Goal: Find specific page/section: Find specific page/section

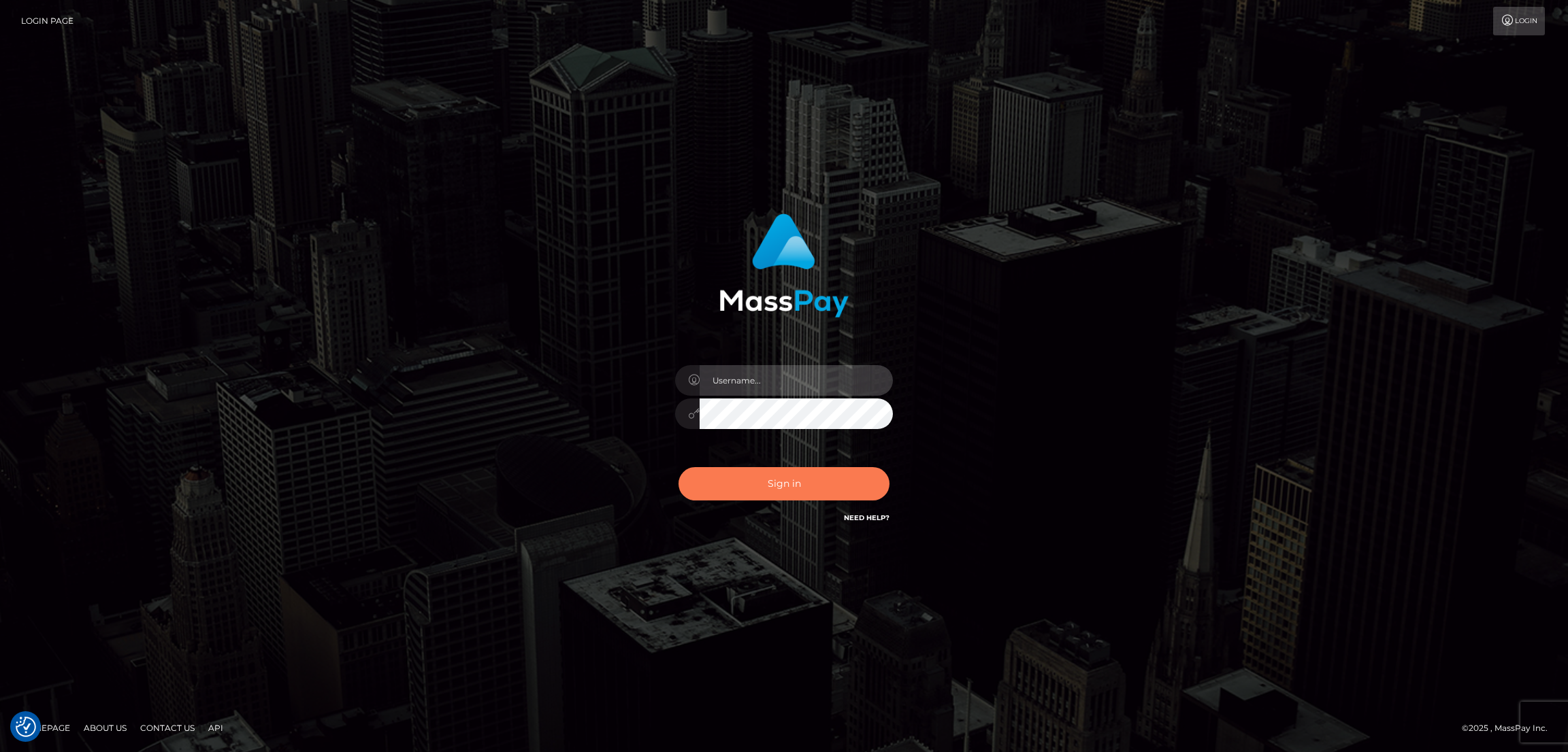
type input "[DOMAIN_NAME]"
click at [782, 483] on button "Sign in" at bounding box center [784, 484] width 211 height 33
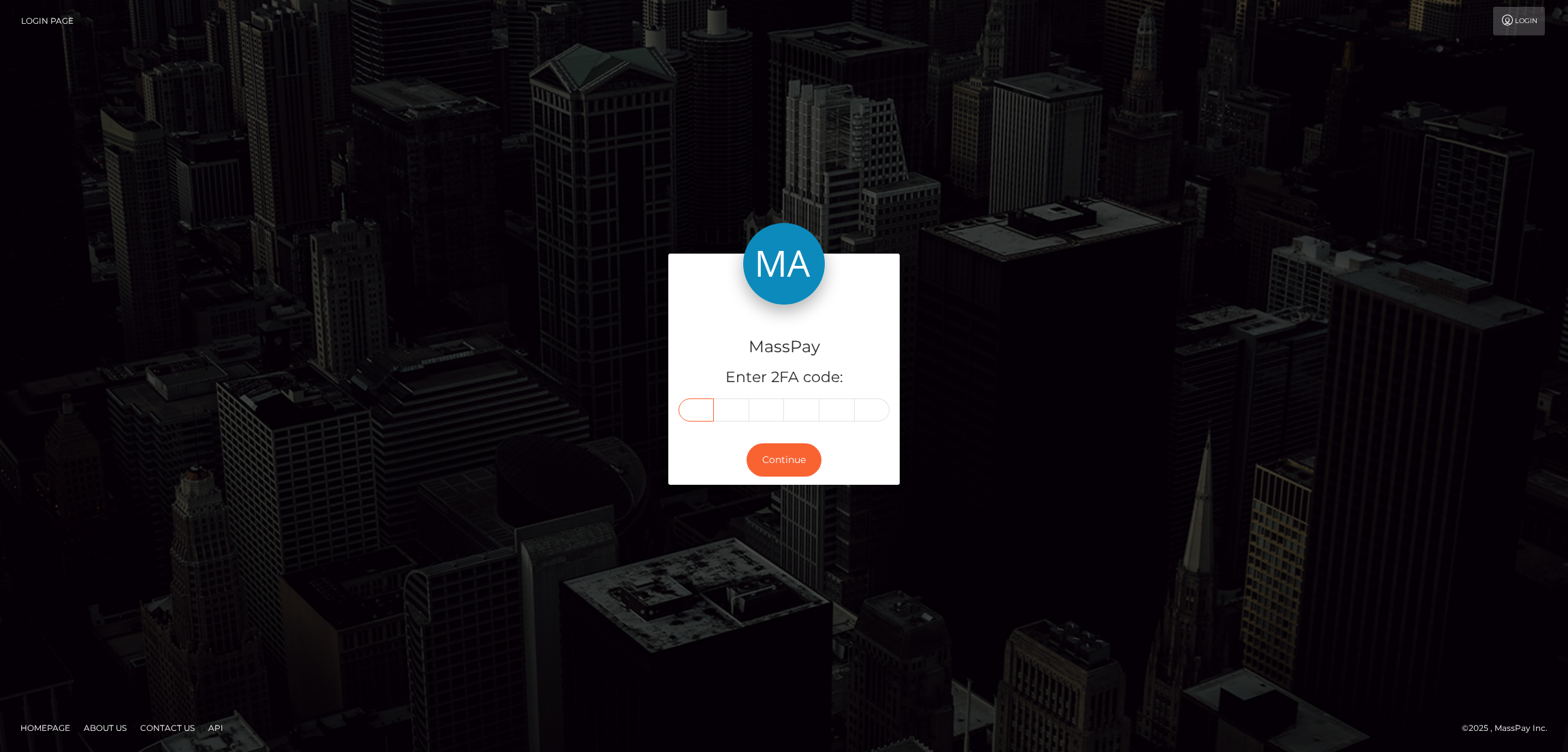
click at [702, 404] on input "text" at bounding box center [696, 411] width 35 height 23
paste input "0"
type input "0"
type input "9"
type input "4"
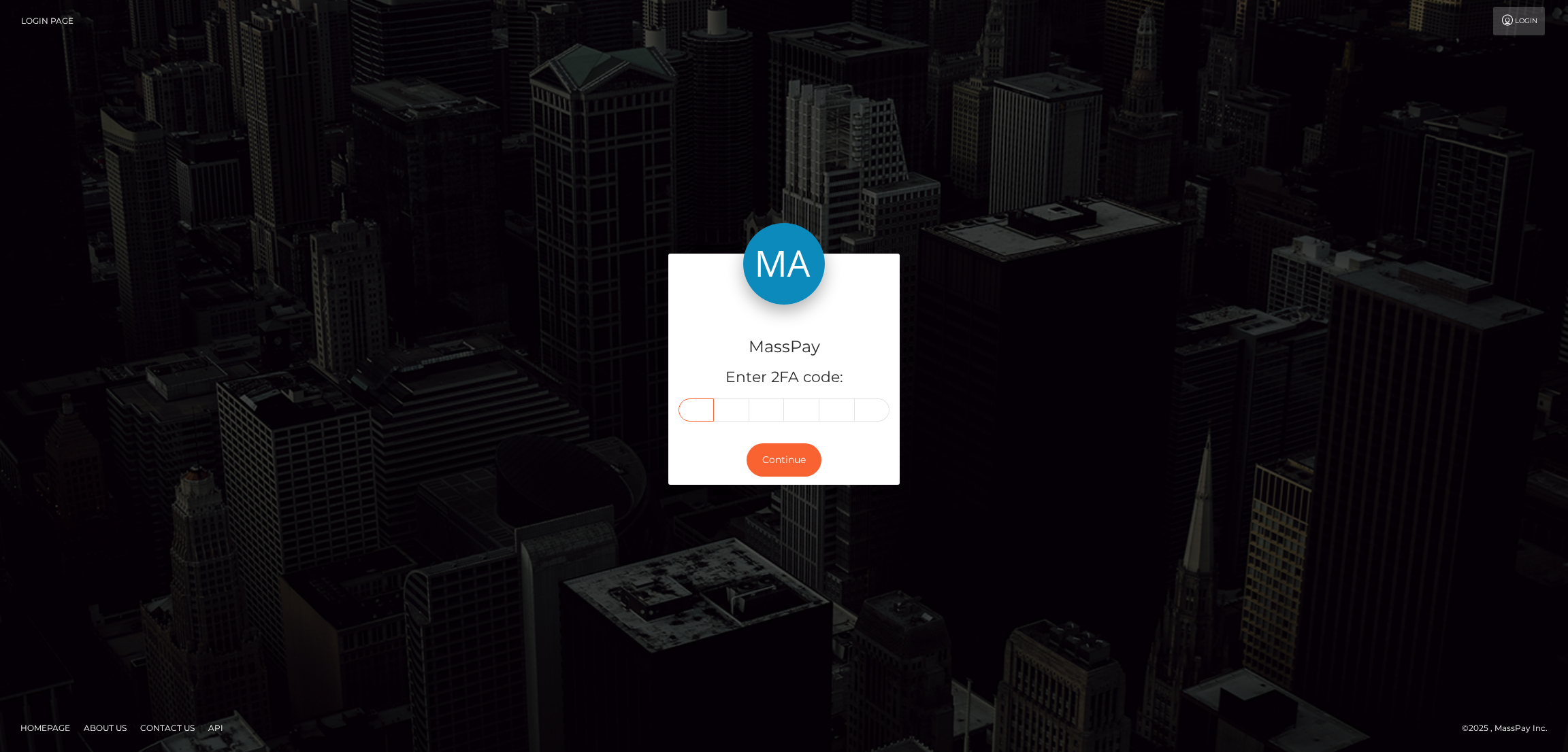
type input "5"
type input "3"
type input "9"
click at [782, 452] on button "Continue" at bounding box center [784, 460] width 75 height 33
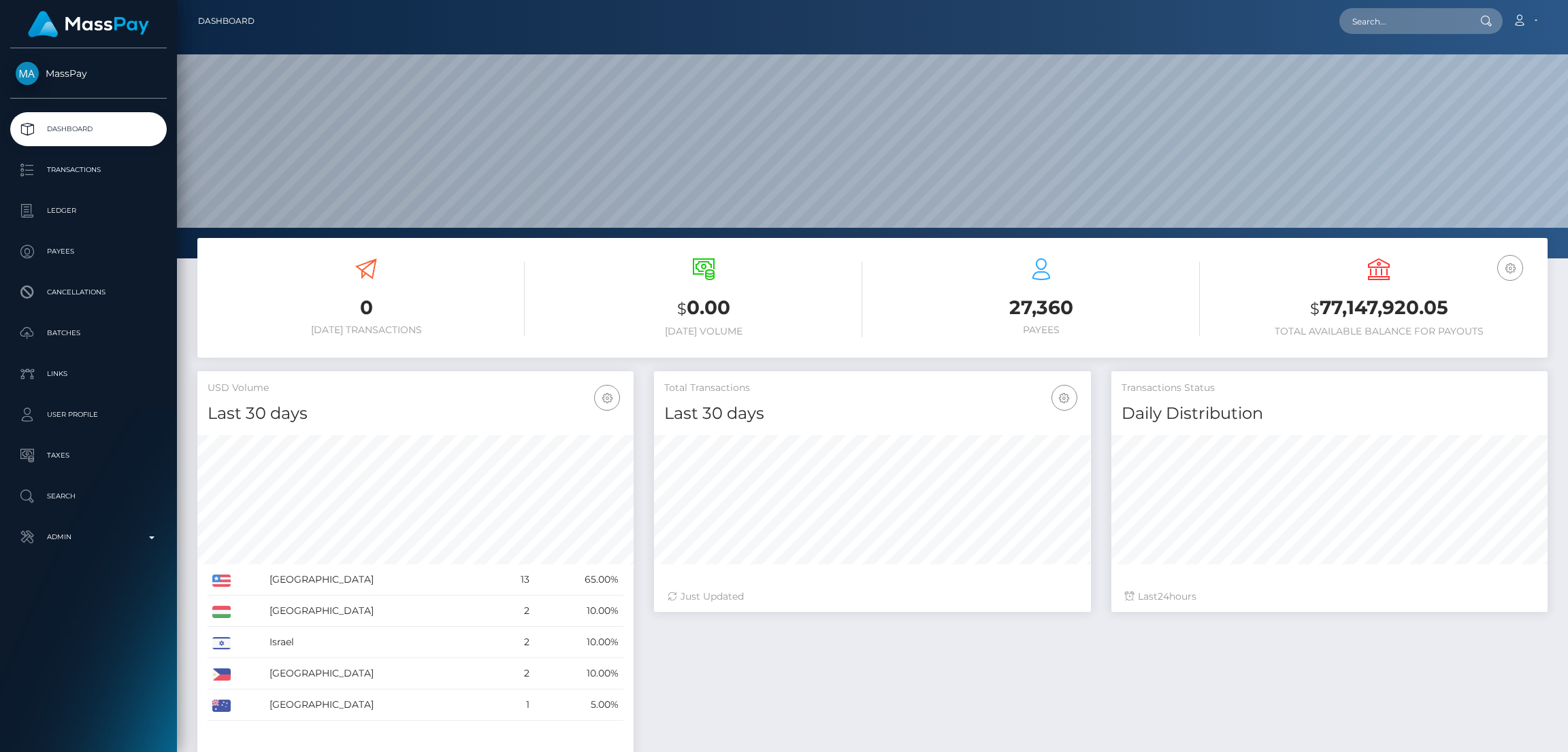
scroll to position [241, 436]
click at [1350, 5] on nav "Dashboard Loading... Loading... Account Edit Profile" at bounding box center [872, 21] width 1391 height 42
click at [1381, 18] on input "text" at bounding box center [1404, 21] width 128 height 26
paste input "lawrence.hines@icloud.com"
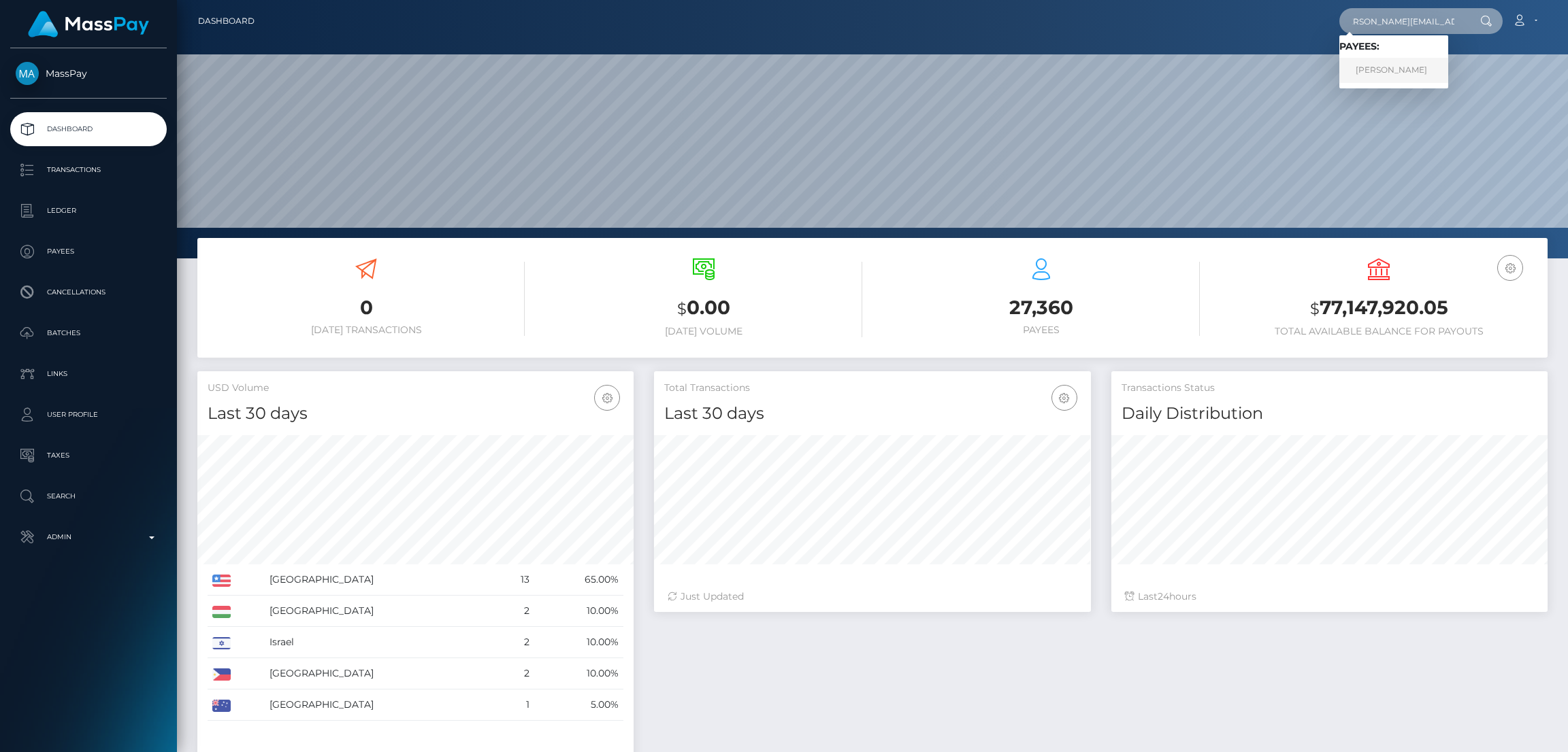
type input "lawrence.hines@icloud.com"
click at [1390, 68] on link "lawrence hines" at bounding box center [1394, 70] width 109 height 25
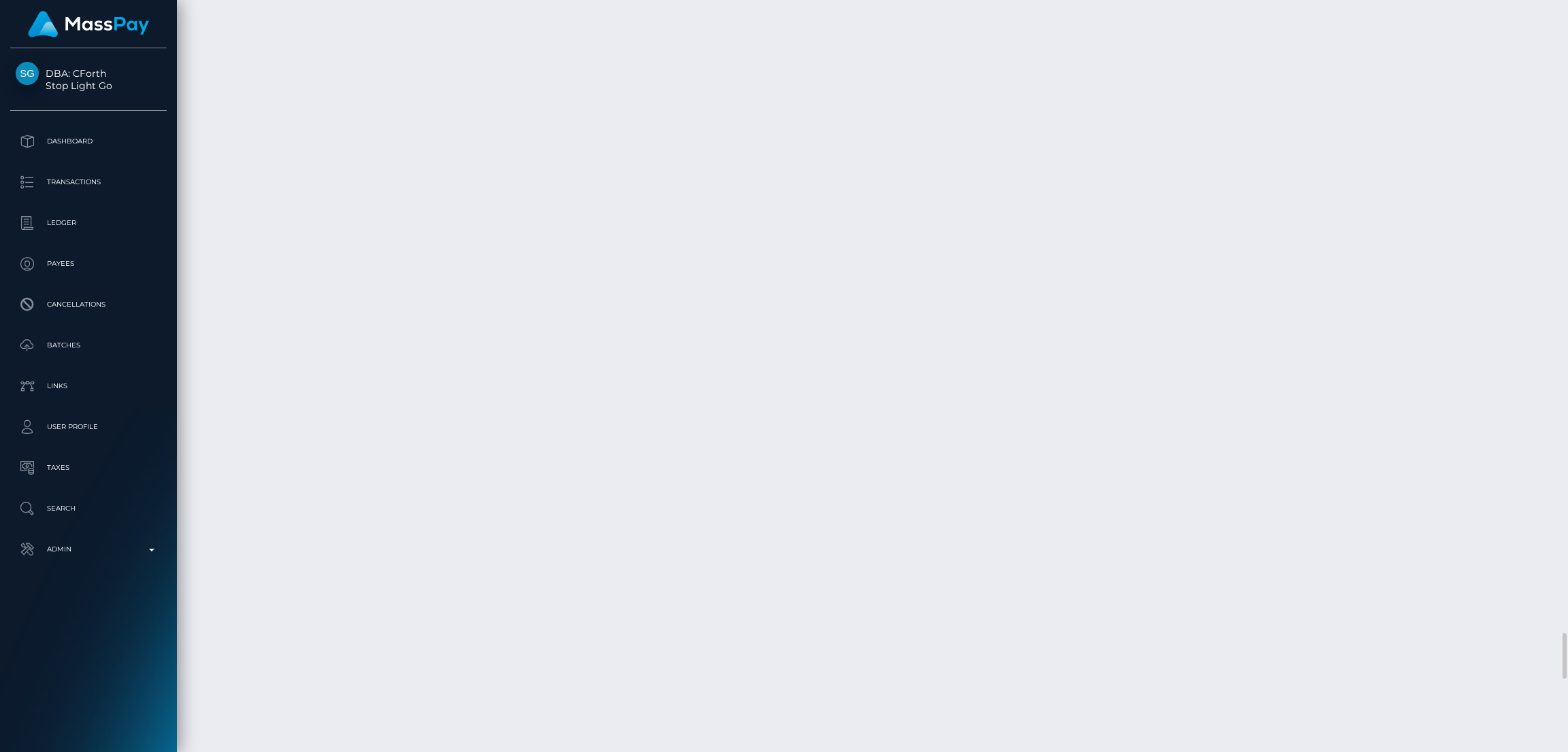
scroll to position [11122, 0]
drag, startPoint x: 203, startPoint y: 385, endPoint x: 257, endPoint y: 385, distance: 54.0
copy td "July 21, 2025"
drag, startPoint x: 203, startPoint y: 345, endPoint x: 258, endPoint y: 345, distance: 55.0
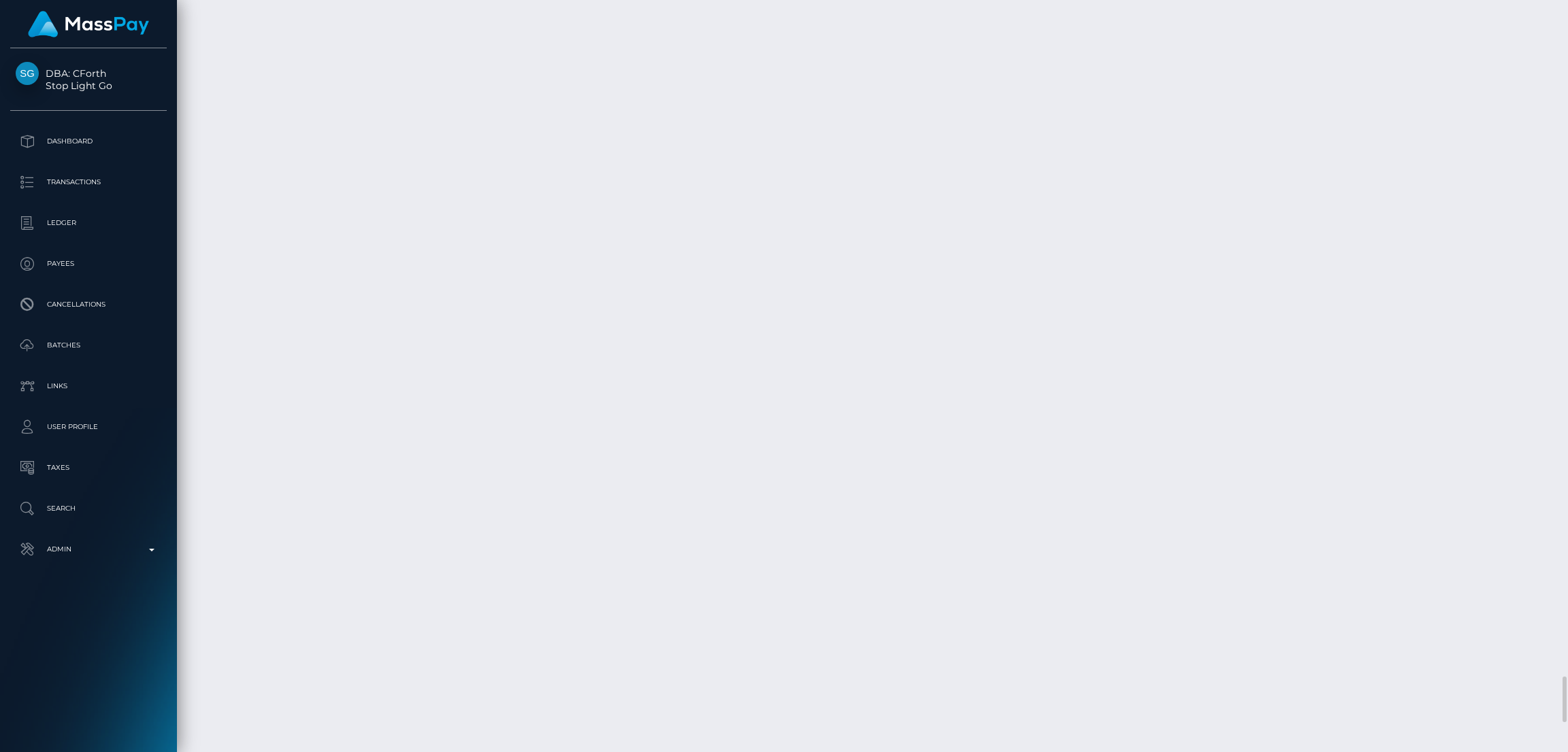
copy td "July 21, 2025"
drag, startPoint x: 1098, startPoint y: 342, endPoint x: 1162, endPoint y: 345, distance: 64.1
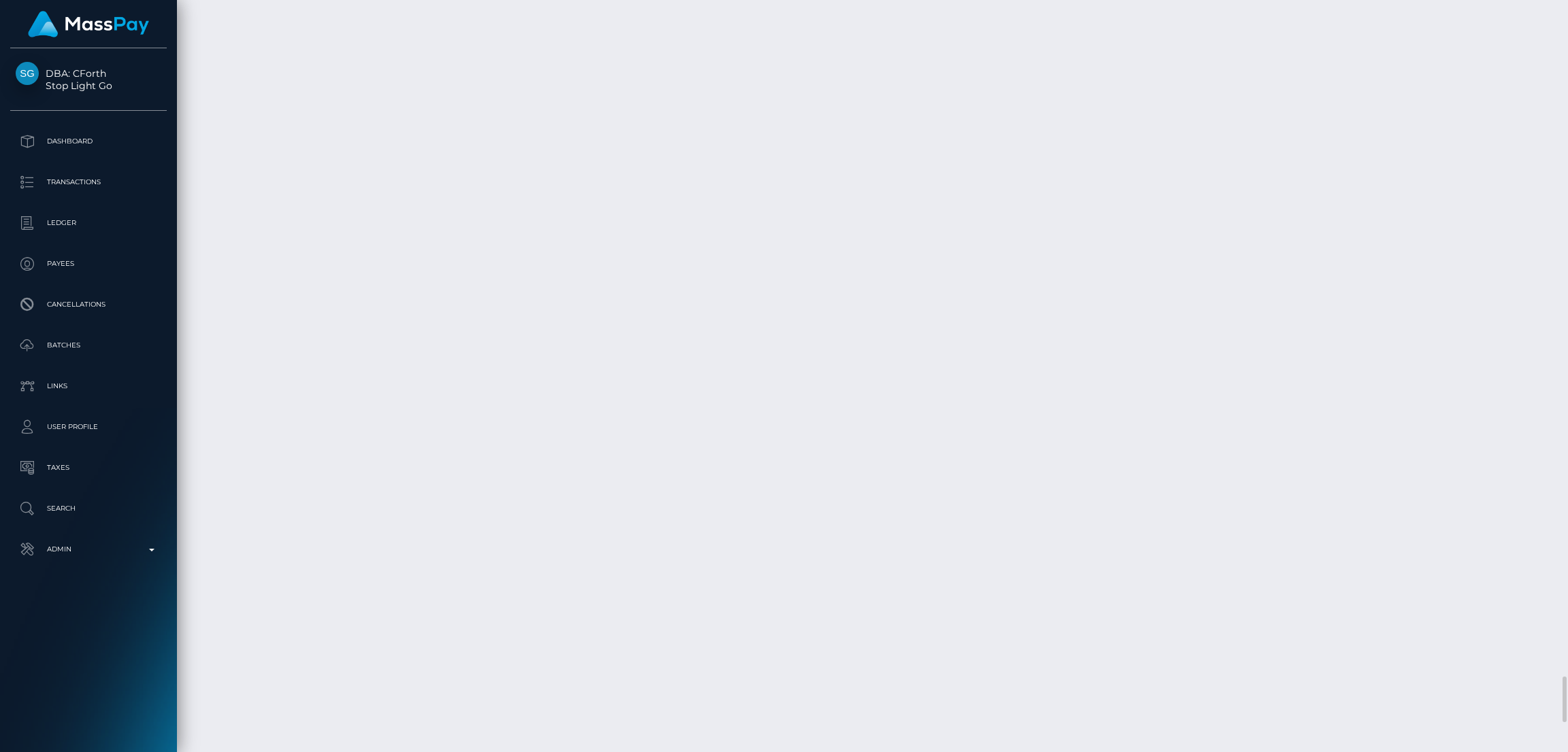
copy td "$1,598.00 USD"
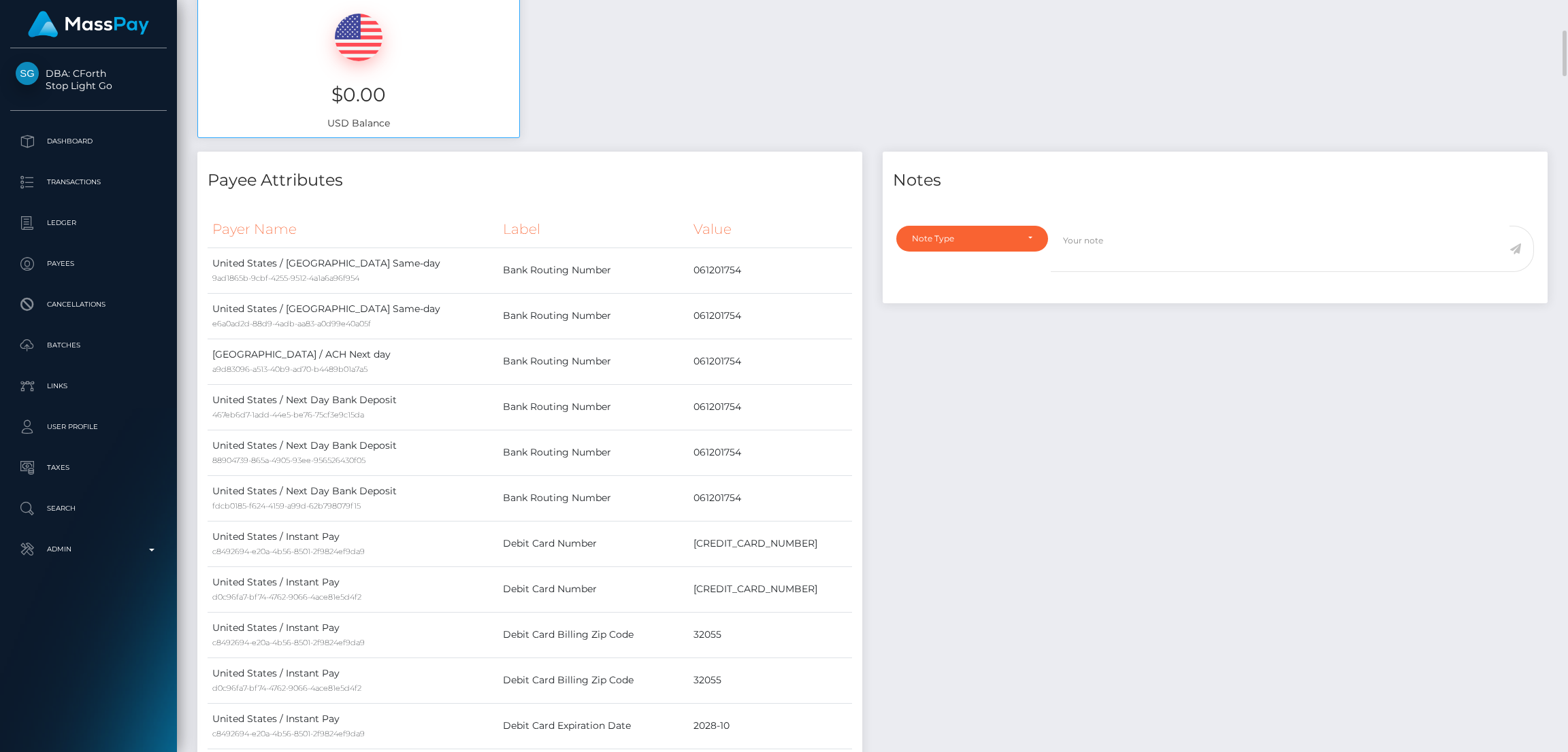
scroll to position [612, 0]
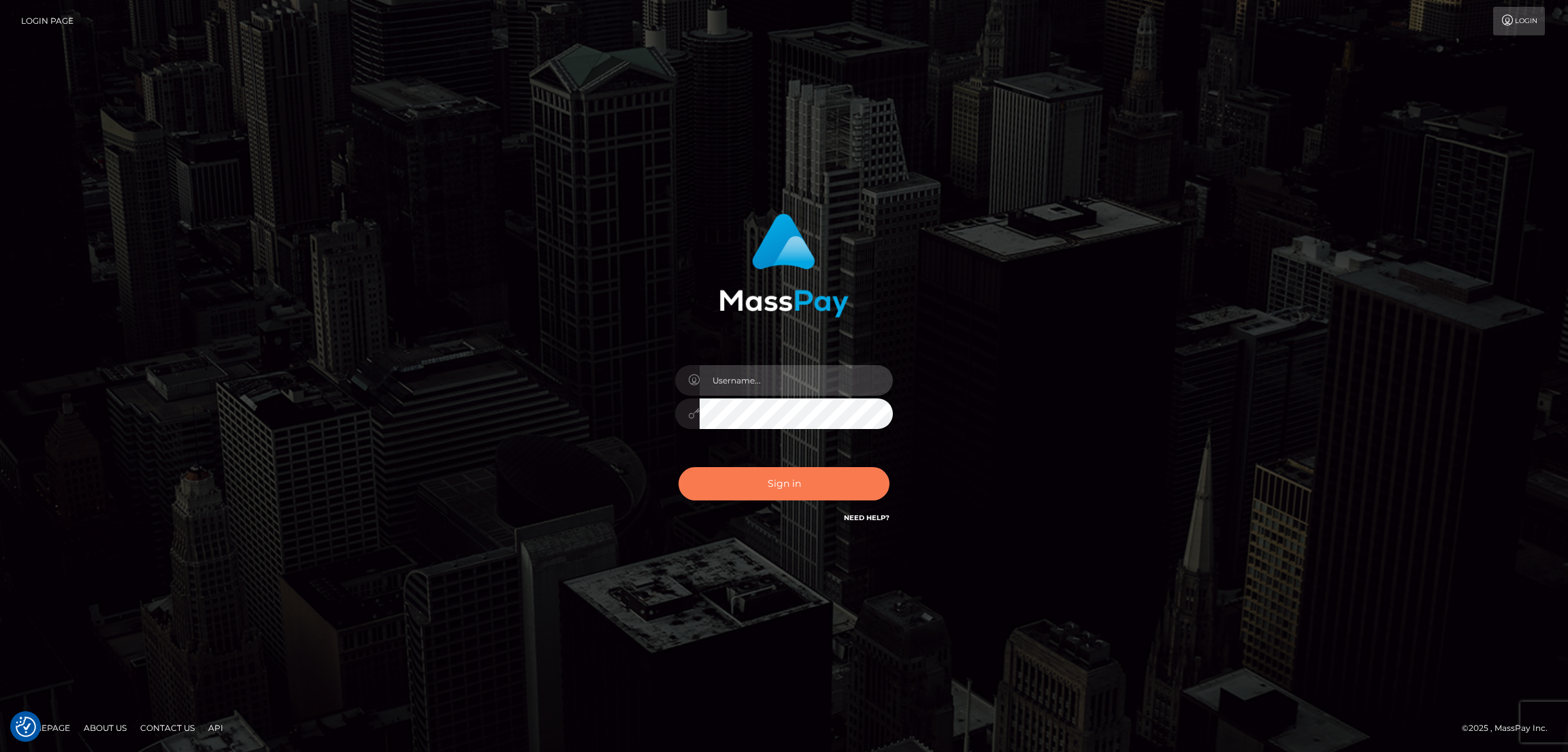
type input "[DOMAIN_NAME]"
click at [789, 478] on button "Sign in" at bounding box center [784, 484] width 211 height 33
type input "nb.es"
click at [778, 483] on button "Sign in" at bounding box center [784, 484] width 211 height 33
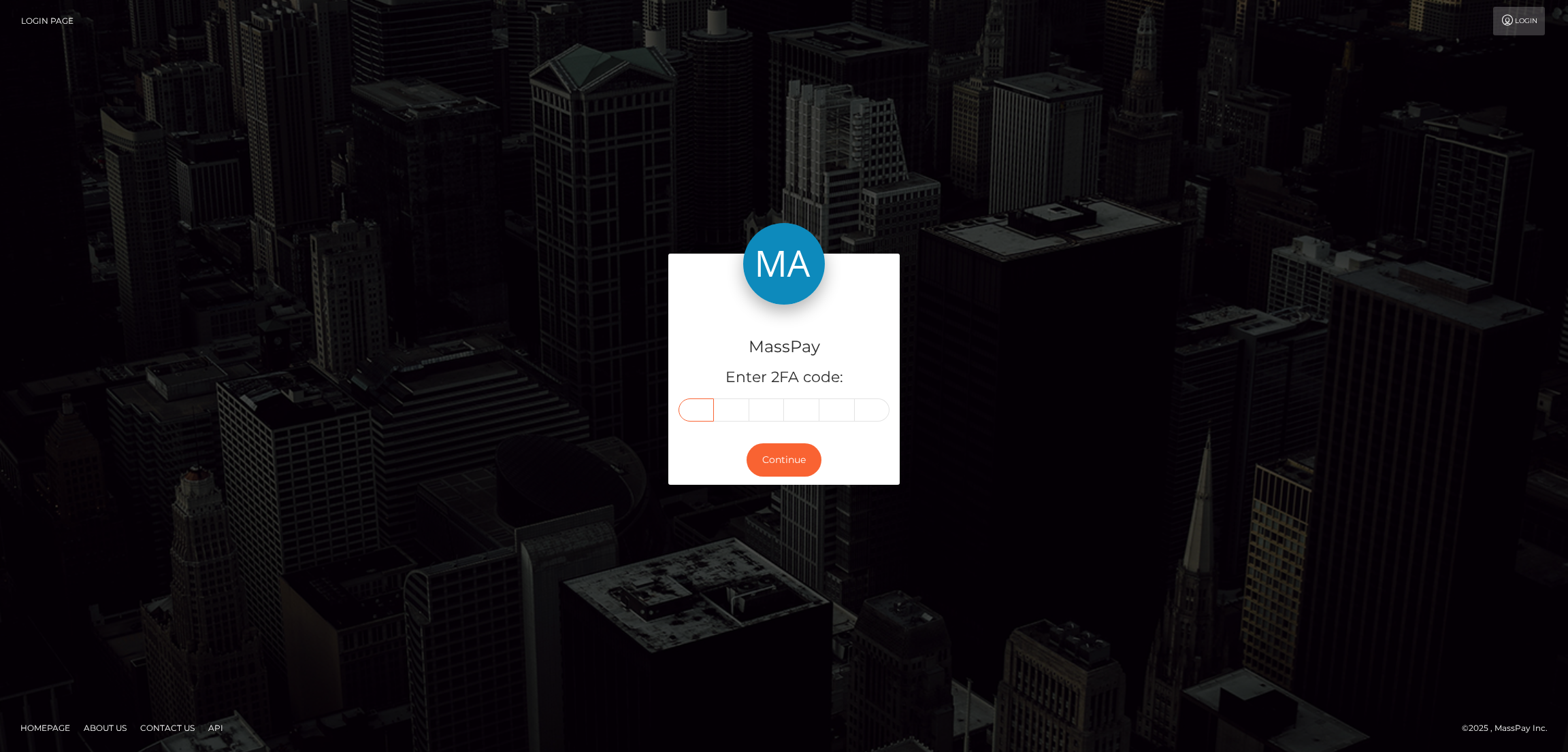
click at [688, 409] on input "text" at bounding box center [696, 411] width 35 height 23
paste input "1"
type input "1"
type input "0"
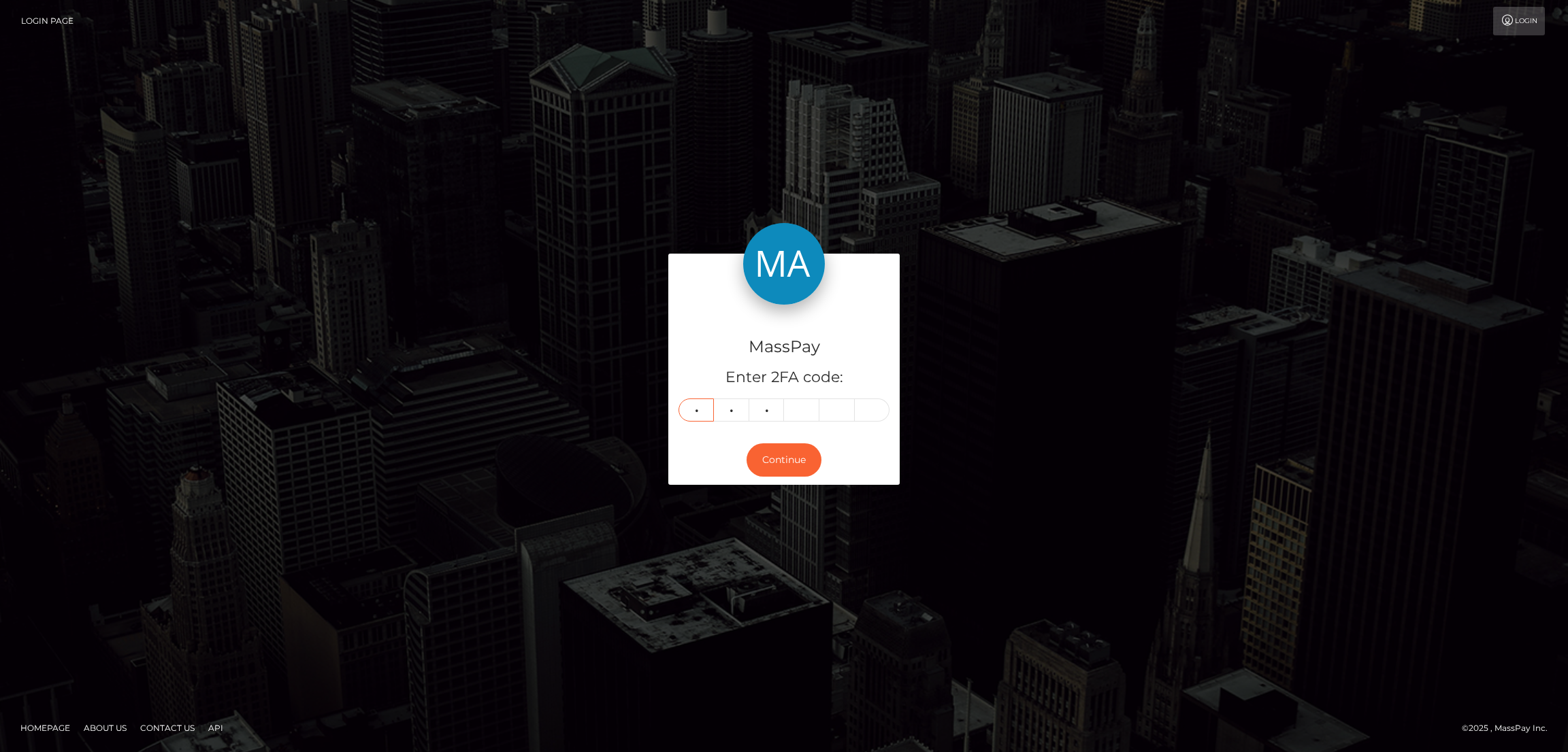
type input "9"
type input "8"
type input "5"
click at [791, 455] on button "Continue" at bounding box center [784, 460] width 75 height 33
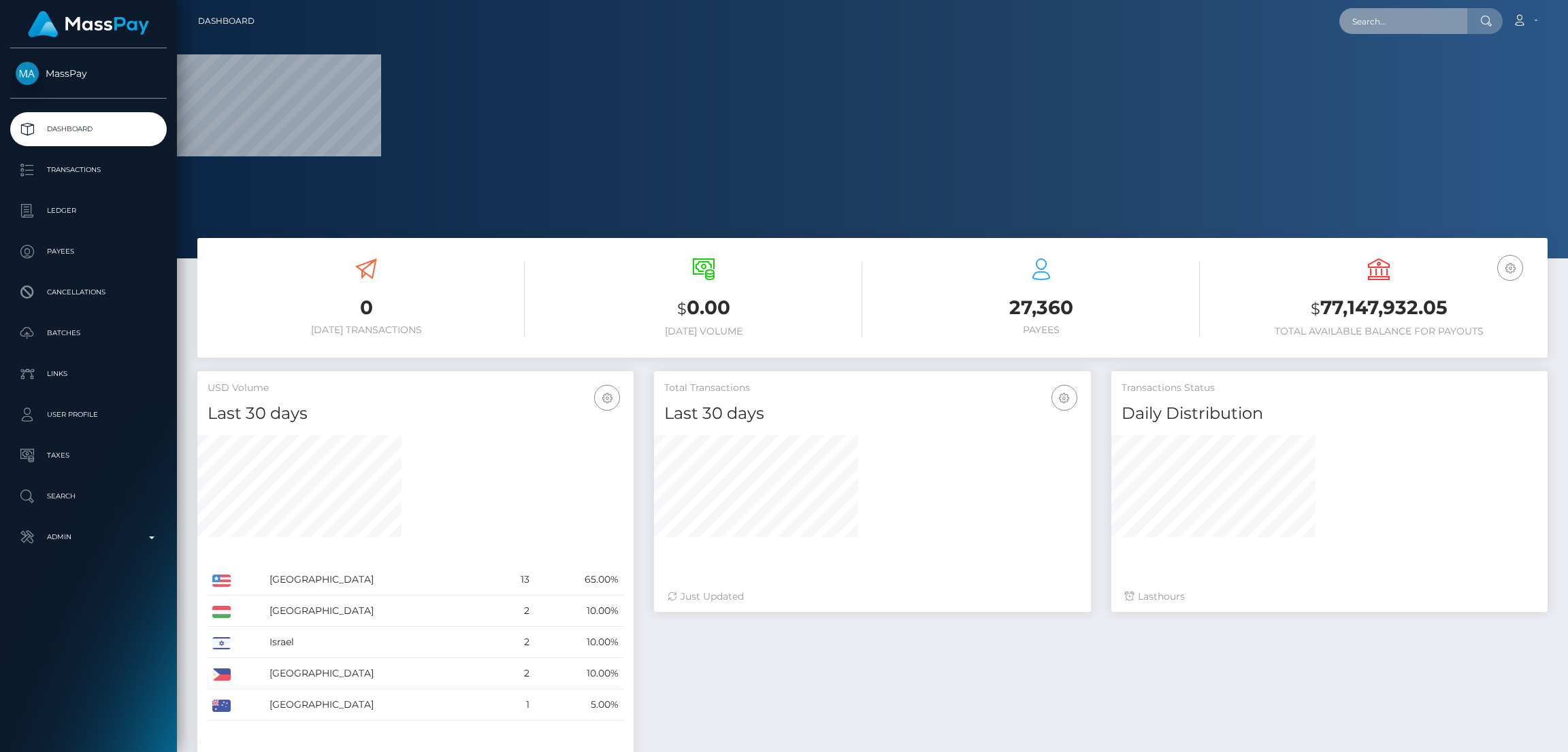
click at [1395, 20] on input "text" at bounding box center [1404, 21] width 128 height 26
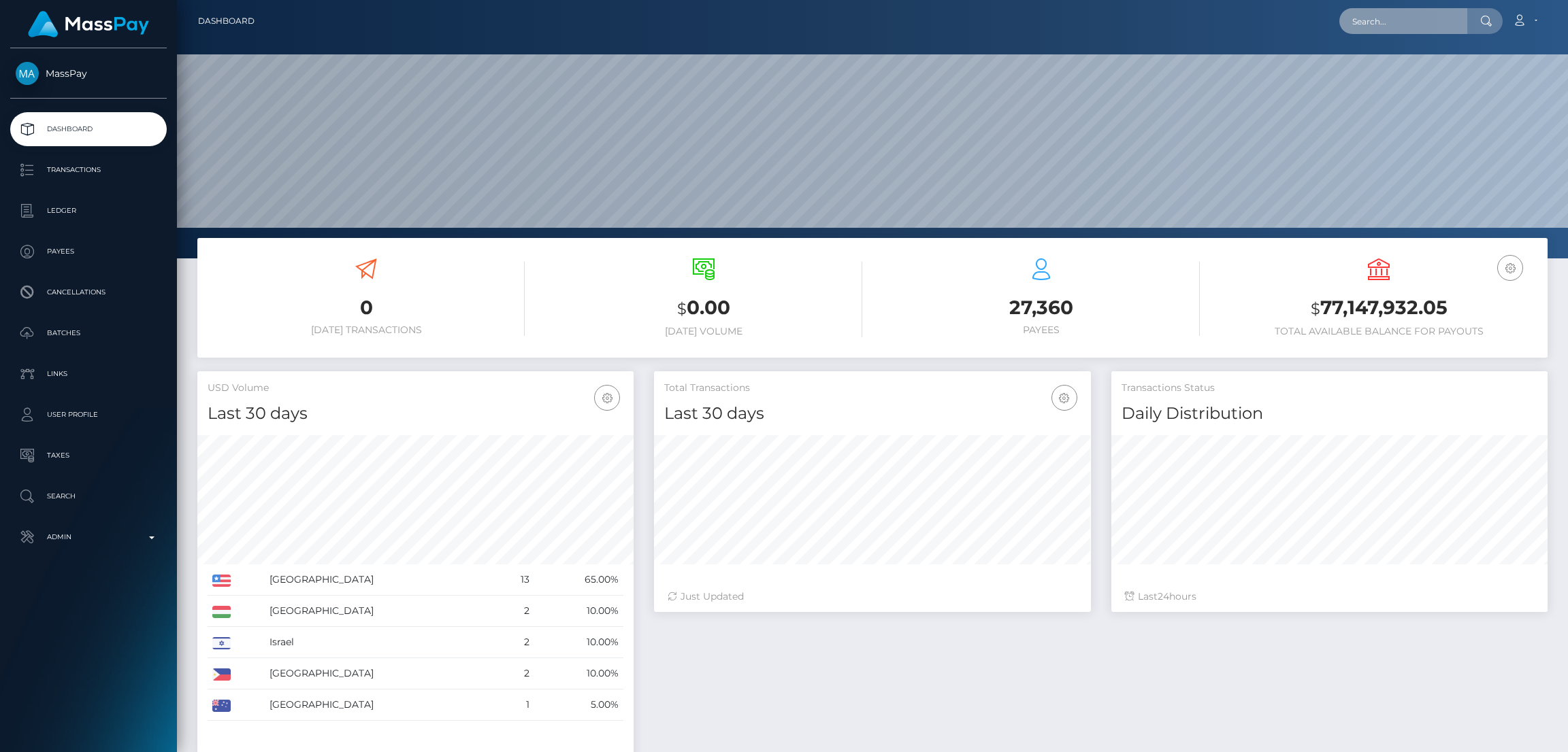
scroll to position [241, 436]
click at [1377, 21] on input "text" at bounding box center [1404, 21] width 128 height 26
paste input "kayleebigger@gmail.com"
type input "kayleebigger@gmail.com"
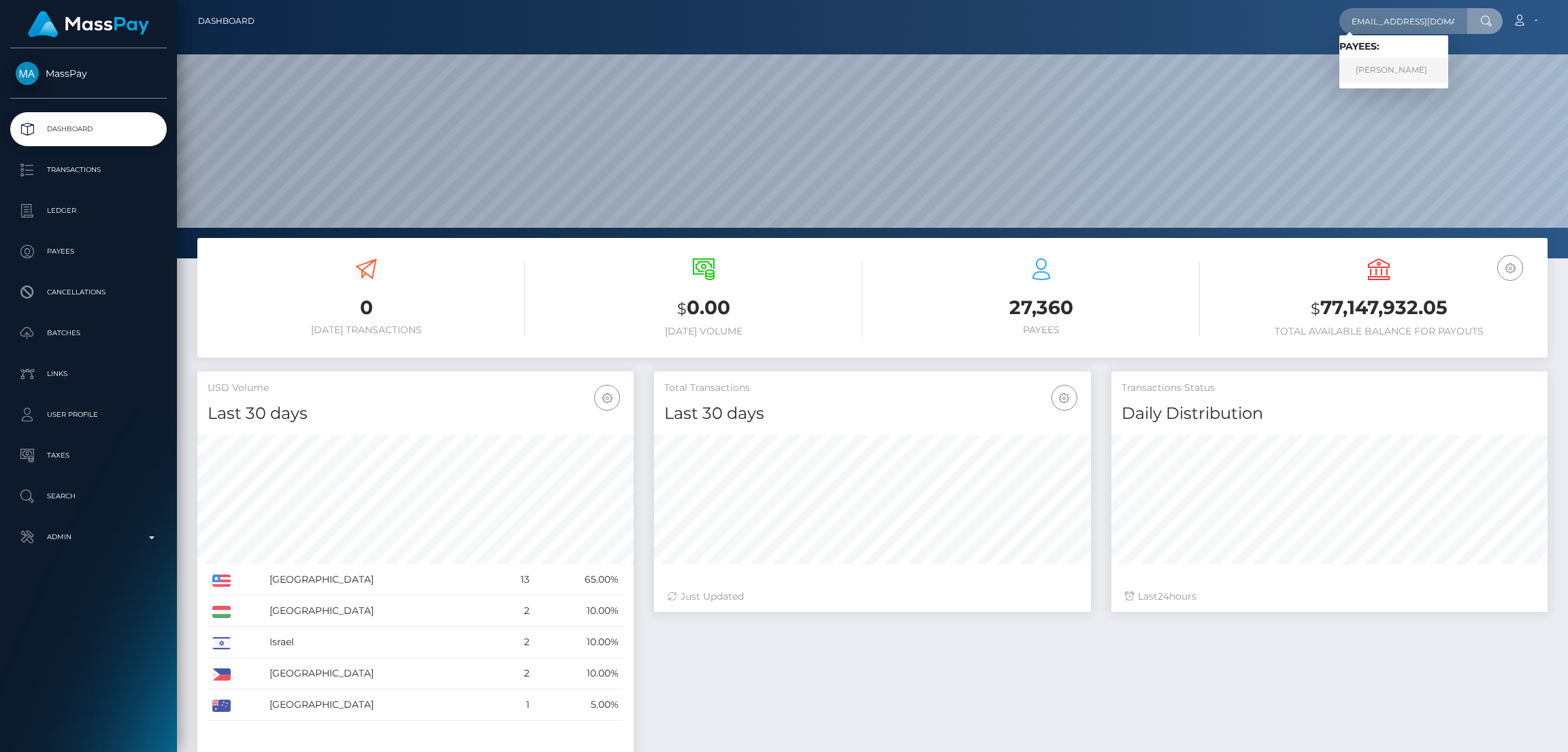
click at [1380, 66] on link "KAYLEE MADISON BIGGER" at bounding box center [1394, 70] width 109 height 25
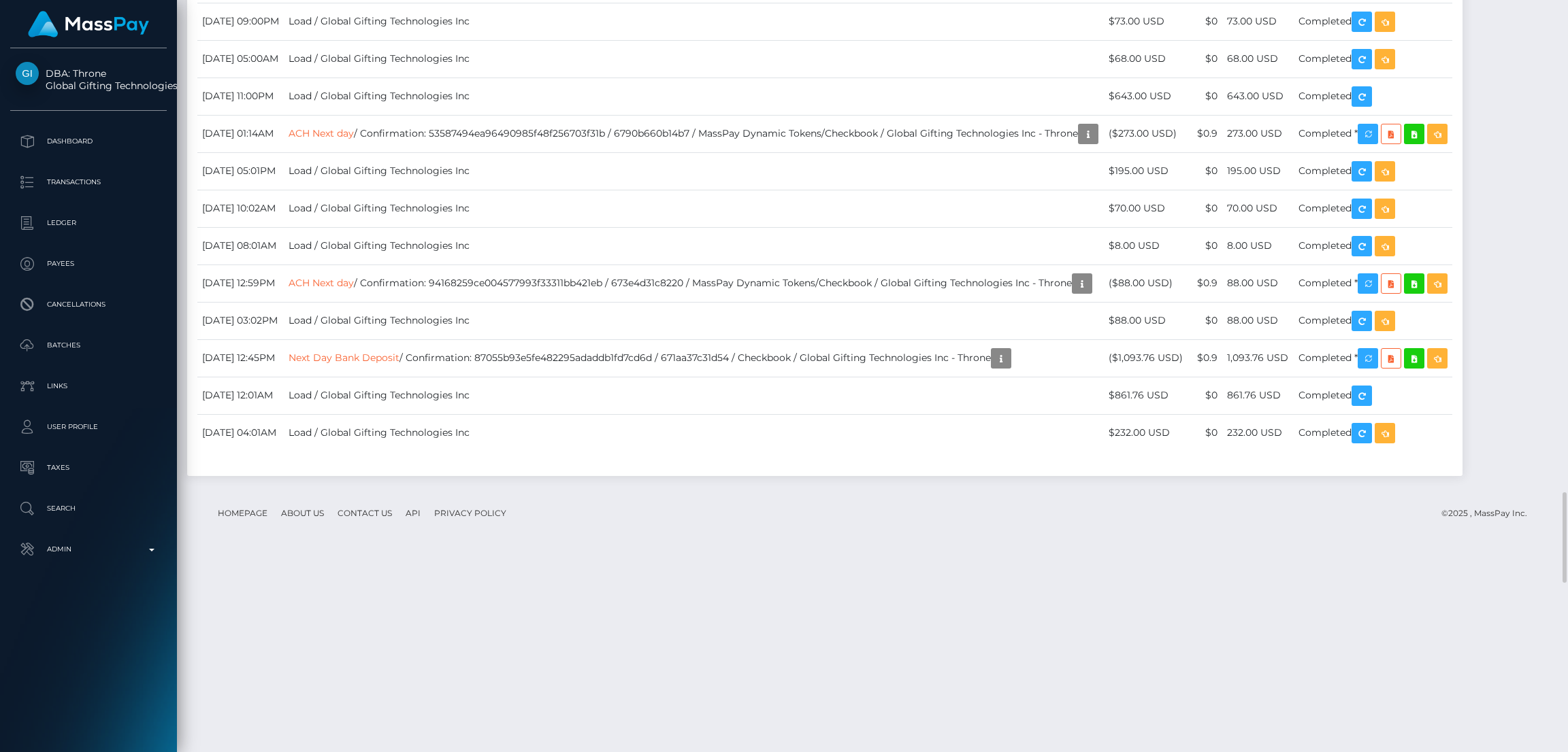
scroll to position [3673, 0]
